Goal: Task Accomplishment & Management: Use online tool/utility

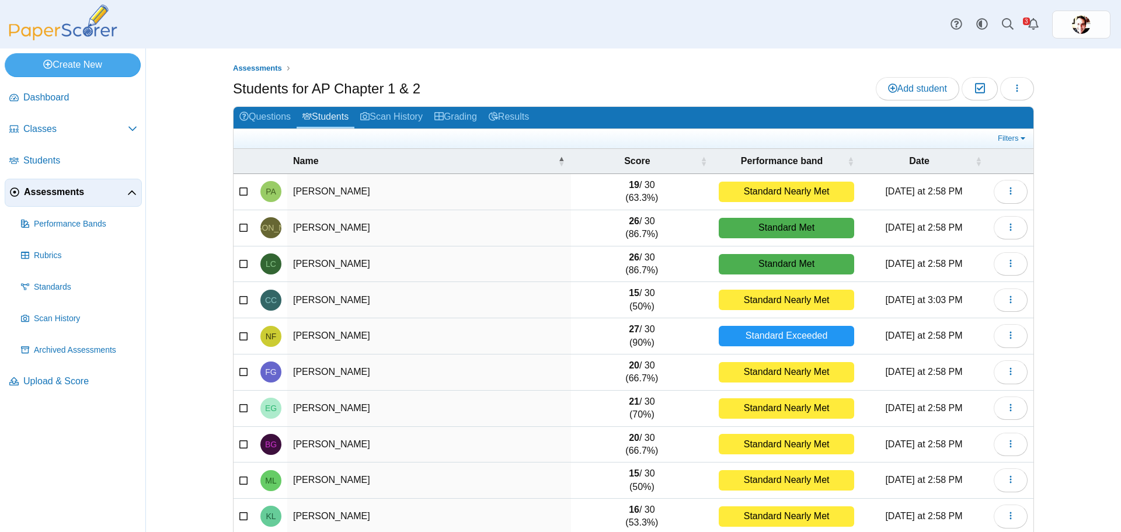
click at [65, 192] on span "Assessments" at bounding box center [75, 192] width 103 height 13
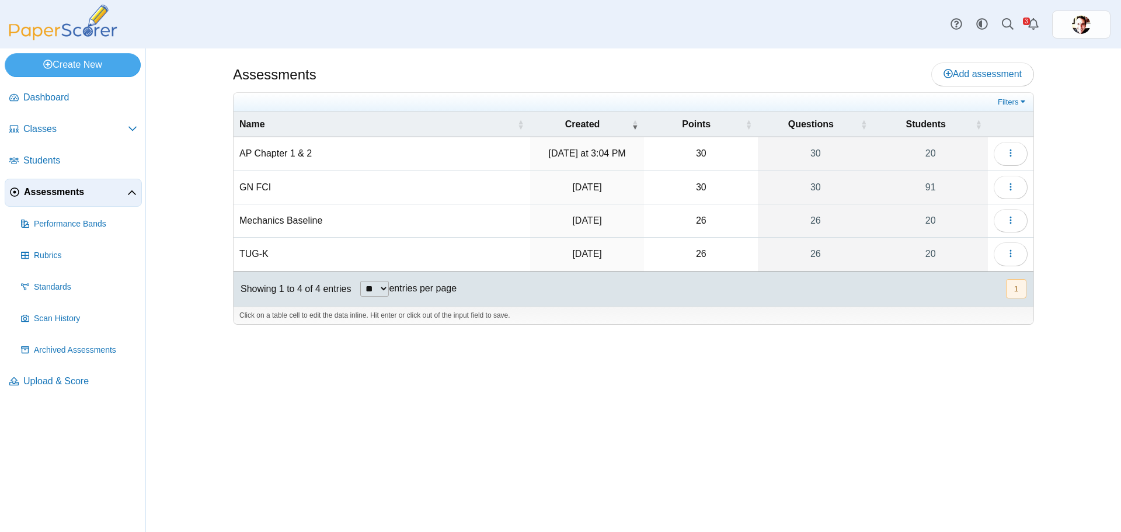
click at [260, 189] on td "GN FCI" at bounding box center [381, 187] width 297 height 33
click at [1008, 182] on icon "button" at bounding box center [1010, 186] width 9 height 9
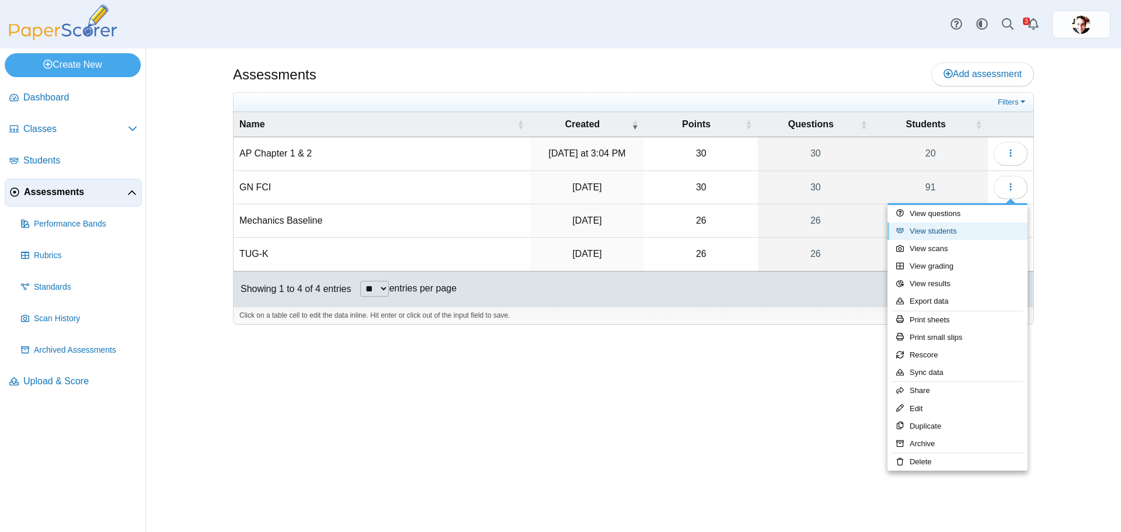
click at [961, 235] on link "View students" at bounding box center [957, 231] width 140 height 18
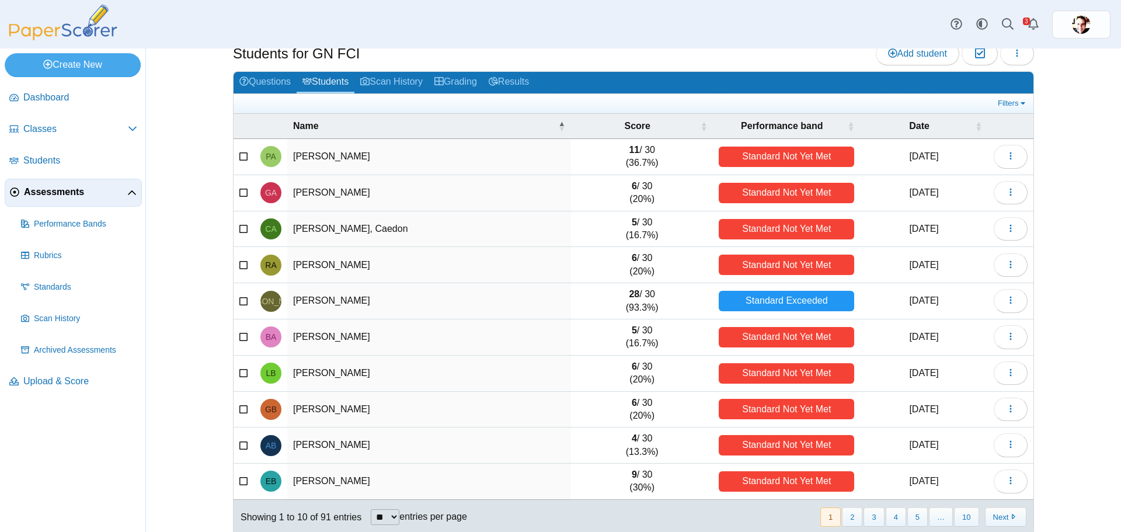
scroll to position [50, 0]
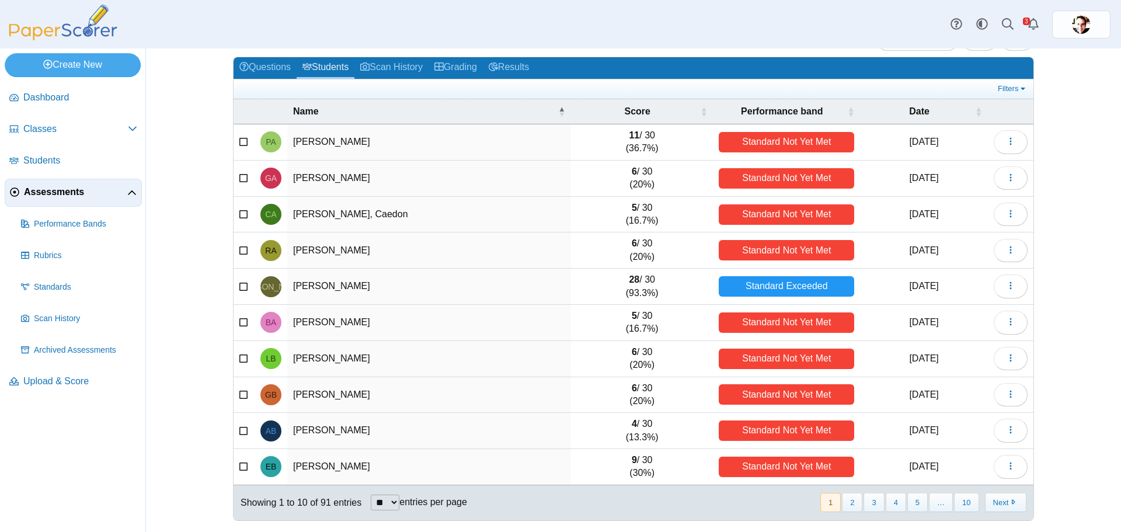
click at [388, 500] on select "** ** ** ***" at bounding box center [385, 502] width 29 height 16
select select "***"
click at [371, 494] on select "** ** ** ***" at bounding box center [385, 502] width 29 height 16
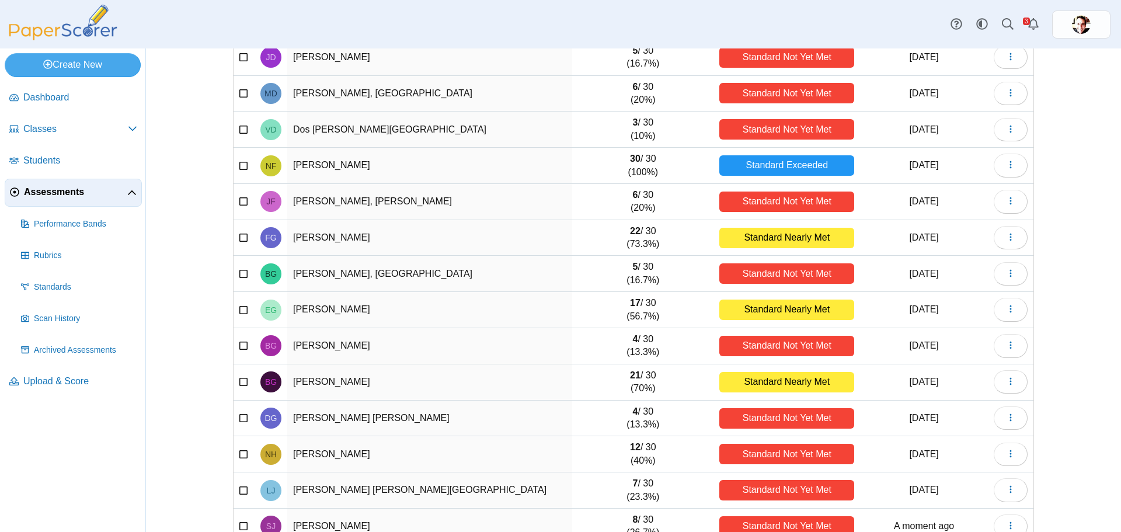
scroll to position [1100, 0]
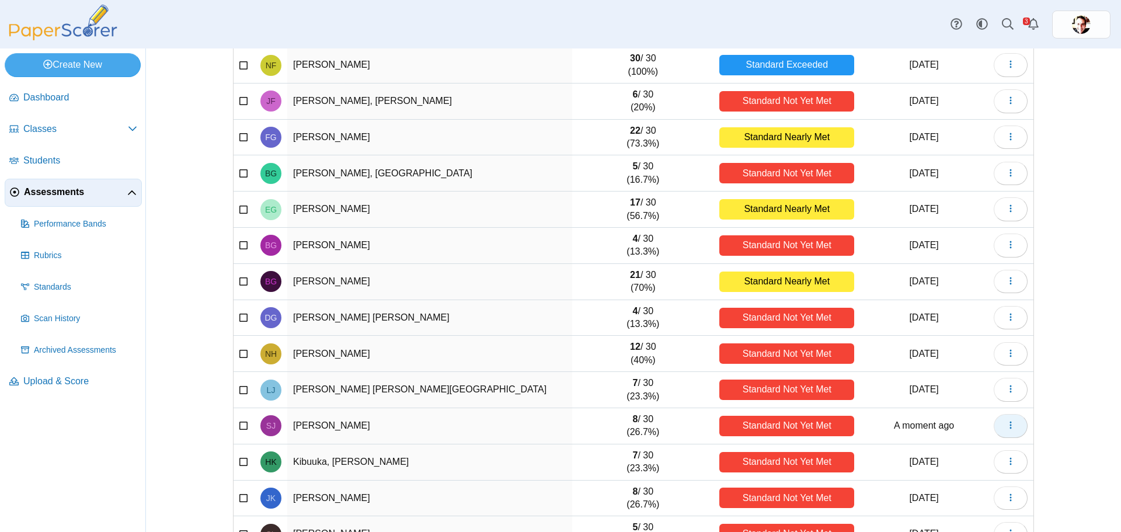
click at [1010, 427] on icon "button" at bounding box center [1010, 424] width 9 height 9
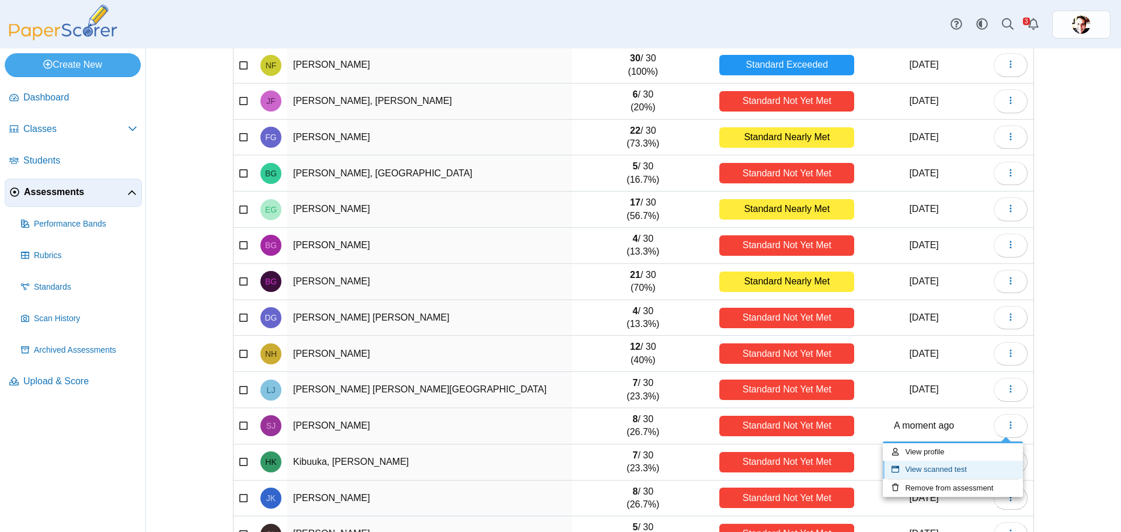
click at [953, 468] on link "View scanned test" at bounding box center [953, 470] width 140 height 18
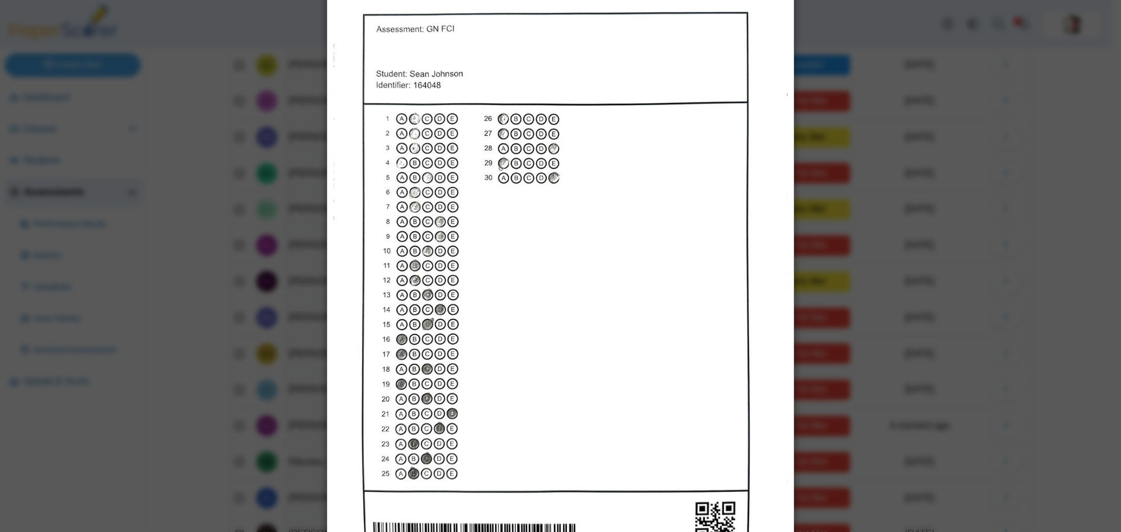
scroll to position [0, 0]
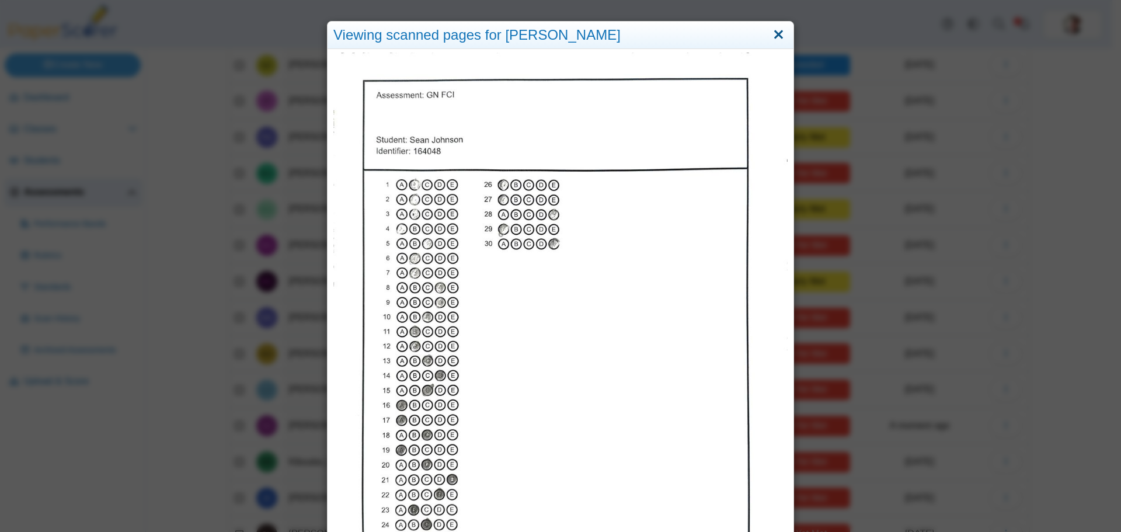
click at [771, 36] on link "Close" at bounding box center [778, 35] width 18 height 20
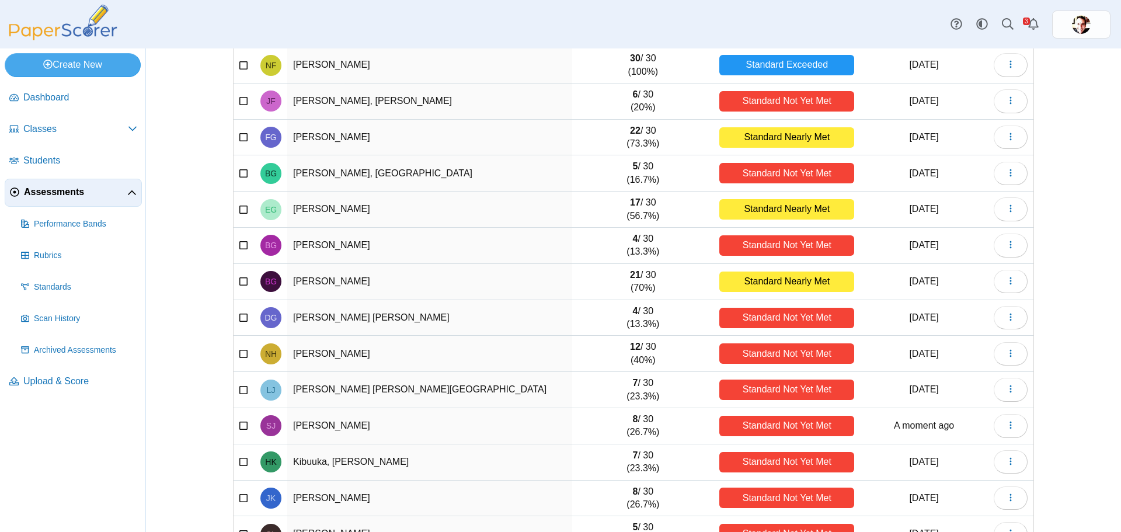
click at [762, 429] on div "Standard Not Yet Met" at bounding box center [786, 426] width 135 height 20
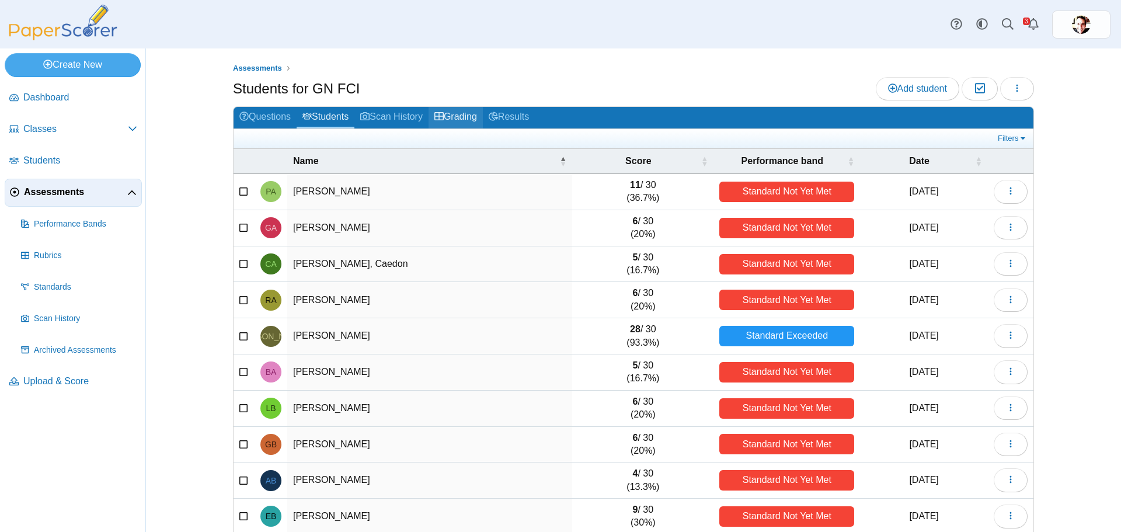
click at [455, 116] on link "Grading" at bounding box center [455, 118] width 54 height 22
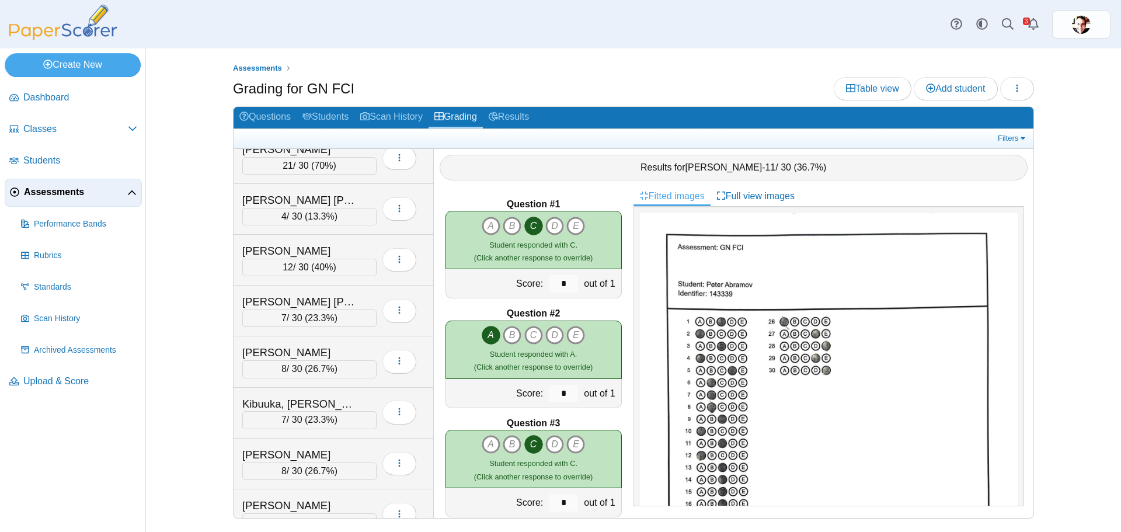
scroll to position [1693, 0]
click at [302, 361] on div "[PERSON_NAME]" at bounding box center [300, 354] width 117 height 15
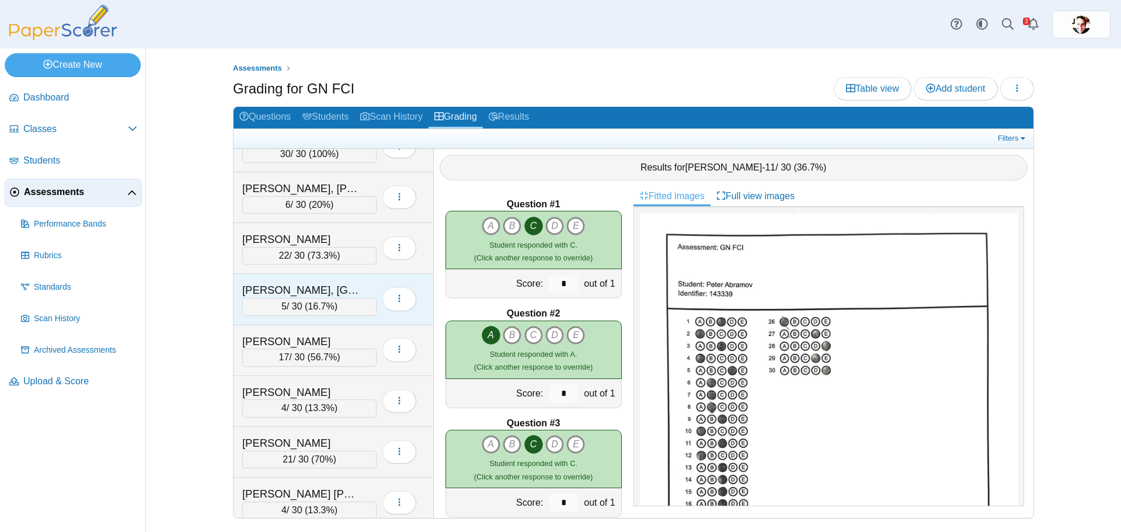
scroll to position [1634, 0]
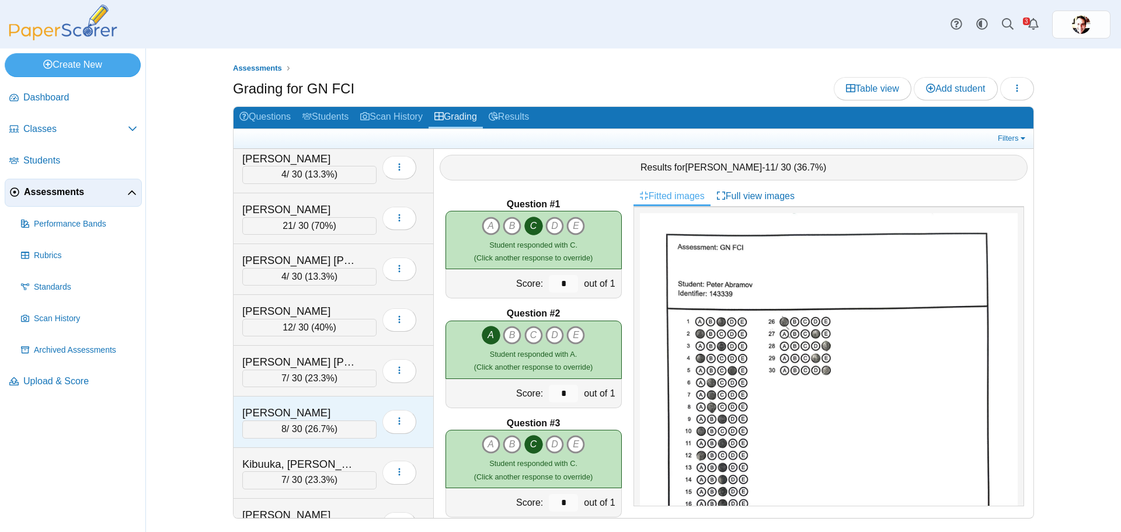
click at [302, 412] on div "Johnson, Sean" at bounding box center [300, 412] width 117 height 15
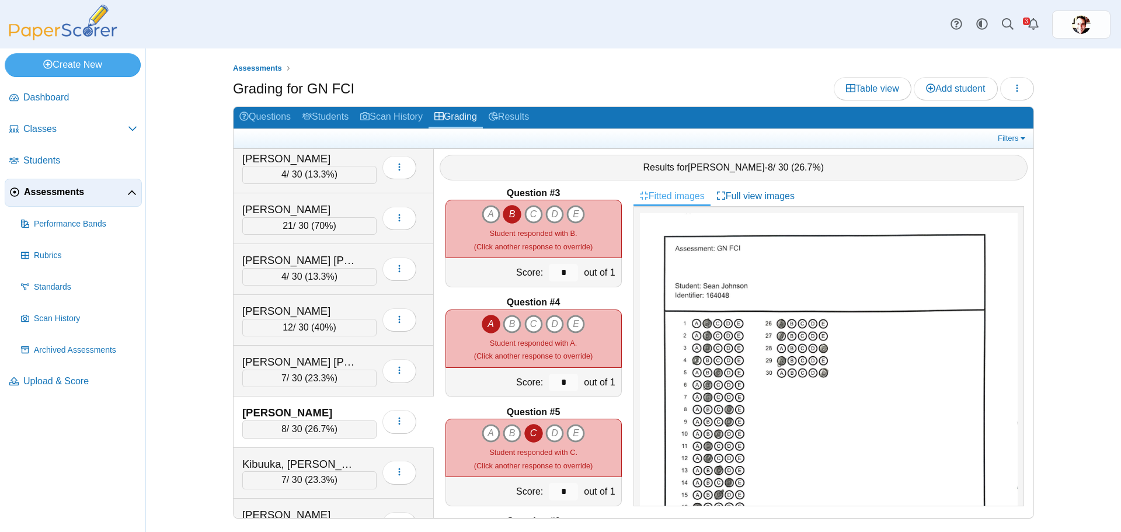
scroll to position [0, 0]
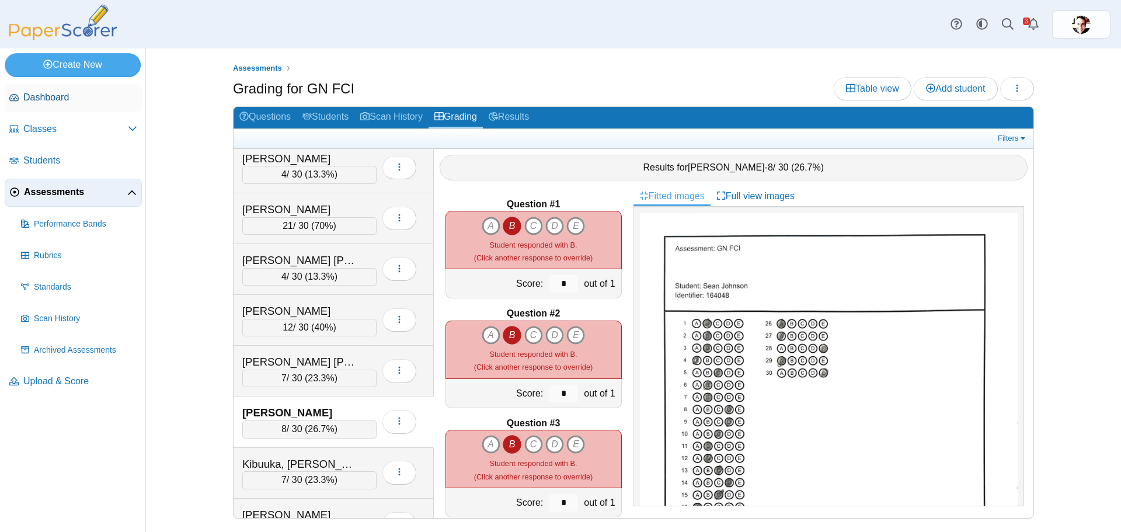
click at [50, 106] on link "Dashboard" at bounding box center [73, 98] width 137 height 28
